Goal: Transaction & Acquisition: Purchase product/service

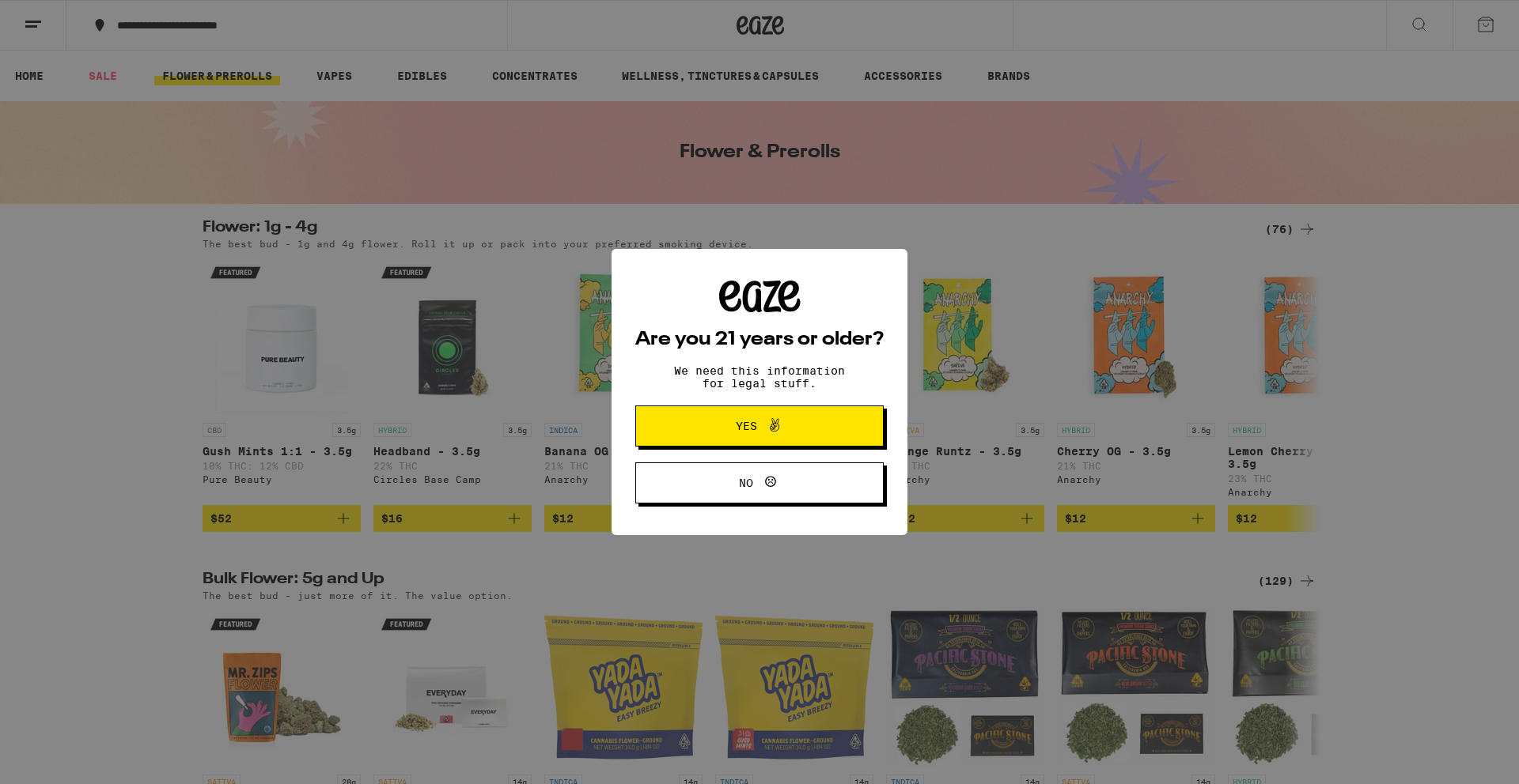
click at [20, 31] on div "Are you 21 years or older? We need this information for legal stuff. Yes No" at bounding box center [760, 392] width 1519 height 784
click at [716, 411] on button "Yes" at bounding box center [759, 426] width 249 height 41
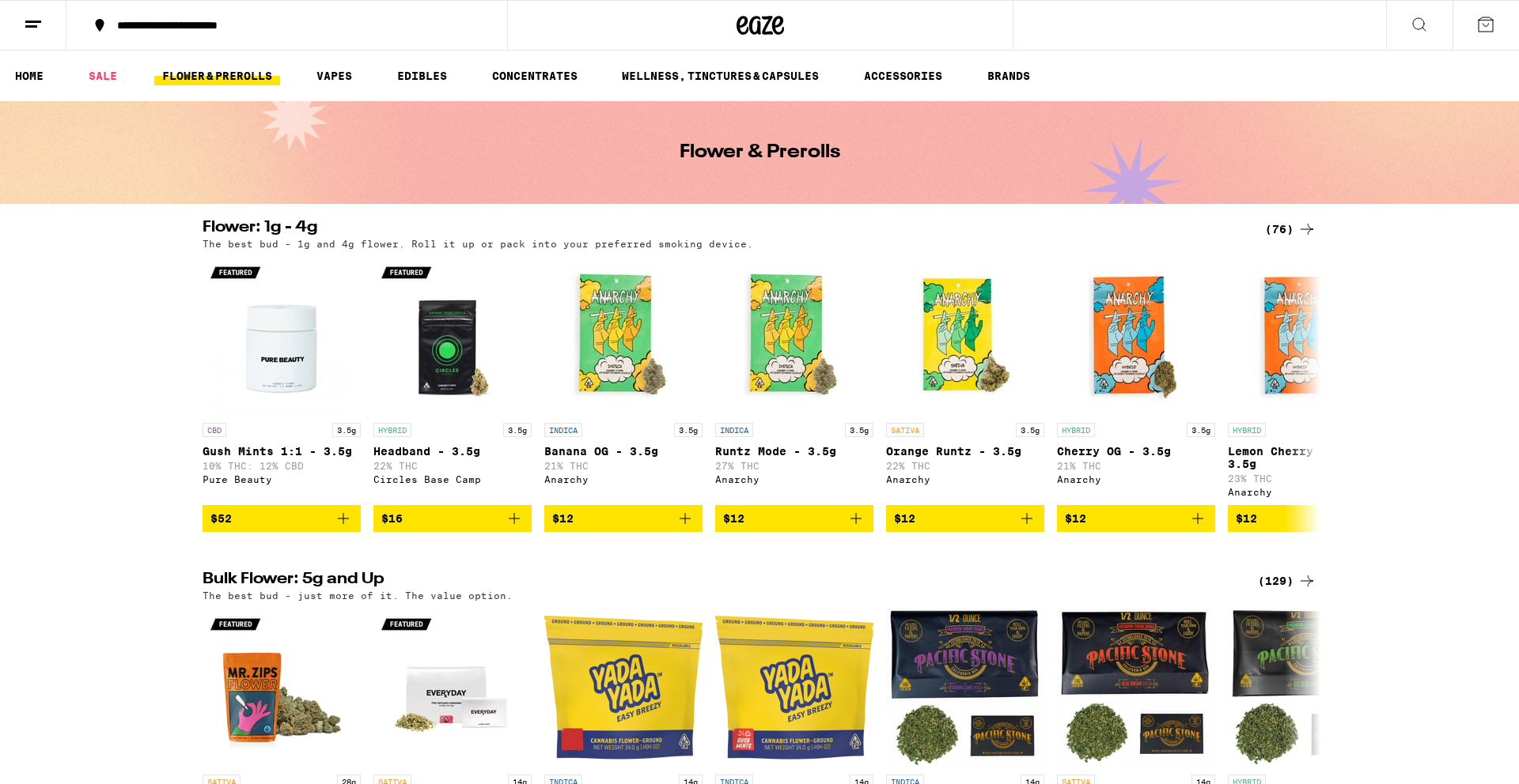
click at [37, 17] on icon at bounding box center [33, 24] width 19 height 19
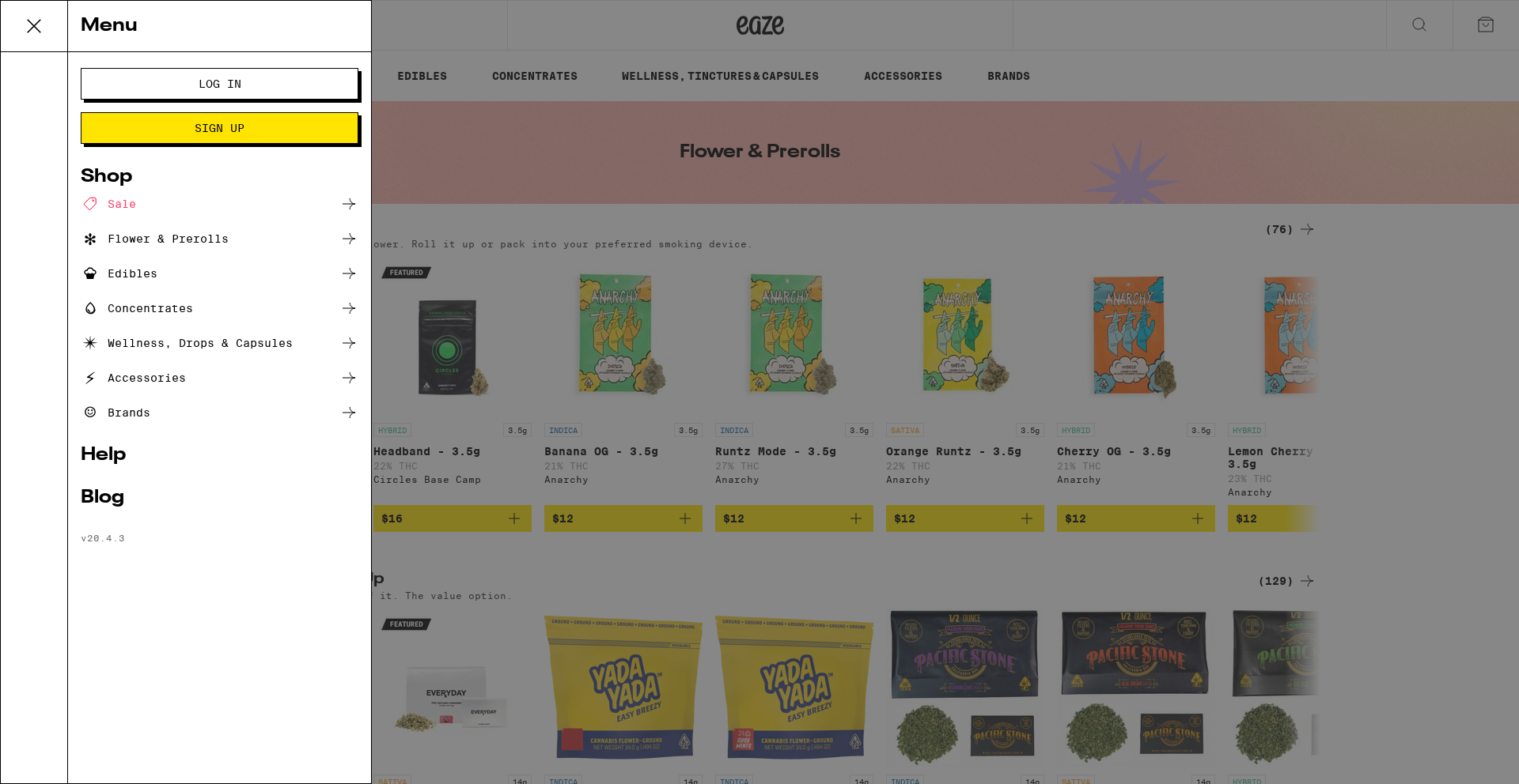
click at [237, 78] on span "Log In" at bounding box center [220, 83] width 42 height 11
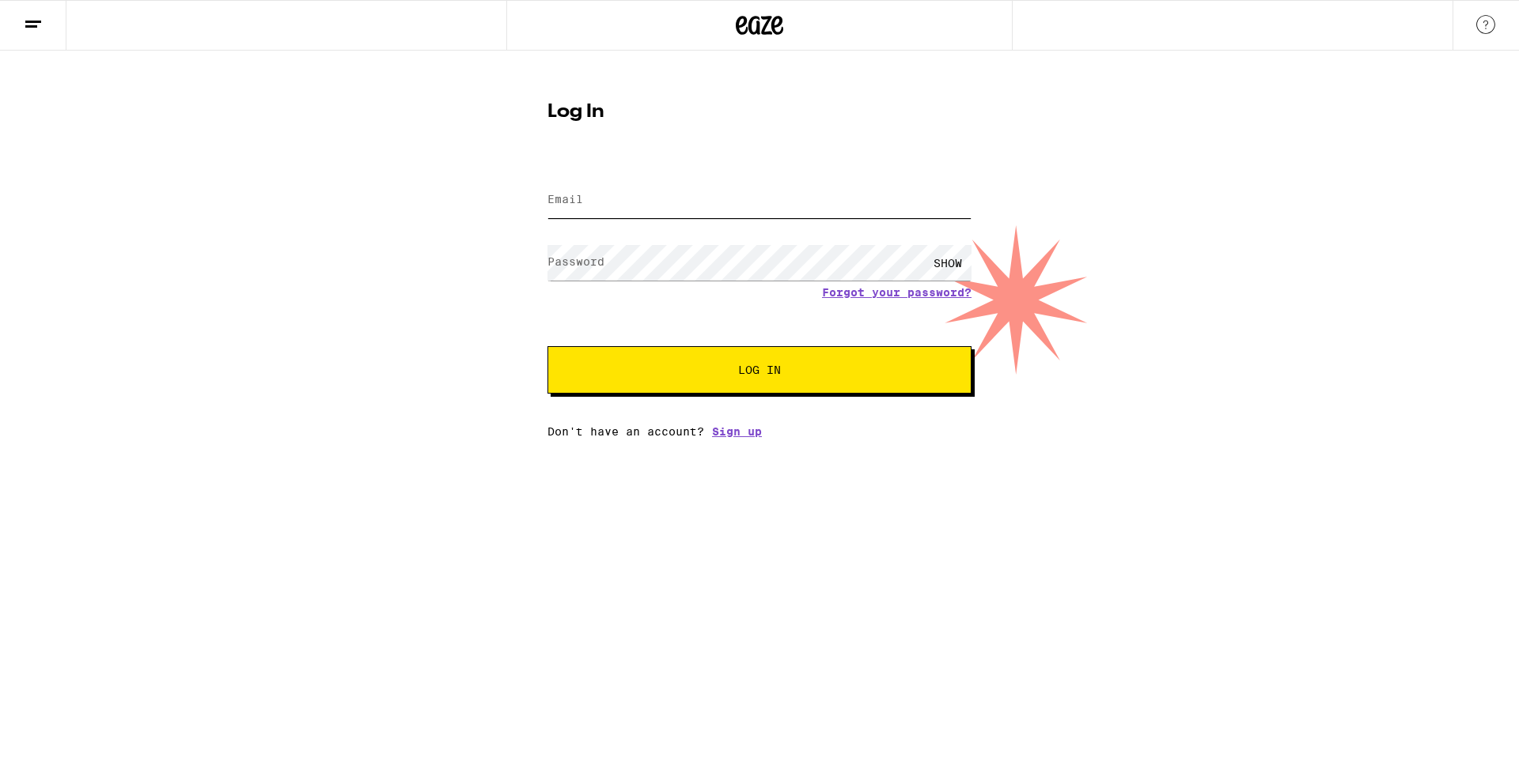
type input "[EMAIL_ADDRESS][DOMAIN_NAME]"
click at [722, 366] on span "Log In" at bounding box center [760, 369] width 296 height 11
